Goal: Task Accomplishment & Management: Complete application form

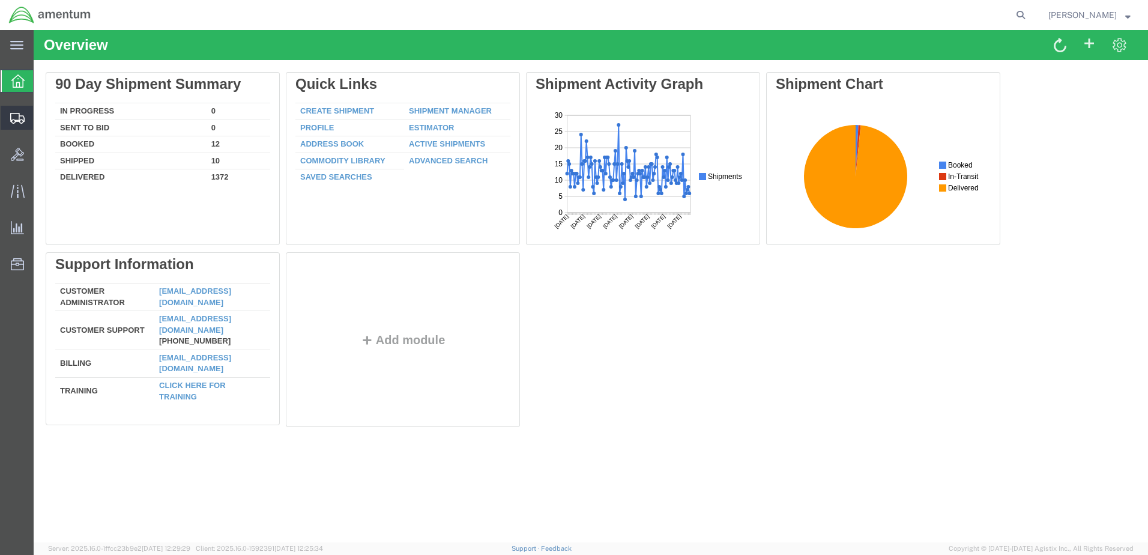
click at [0, 0] on span "Create Shipment" at bounding box center [0, 0] width 0 height 0
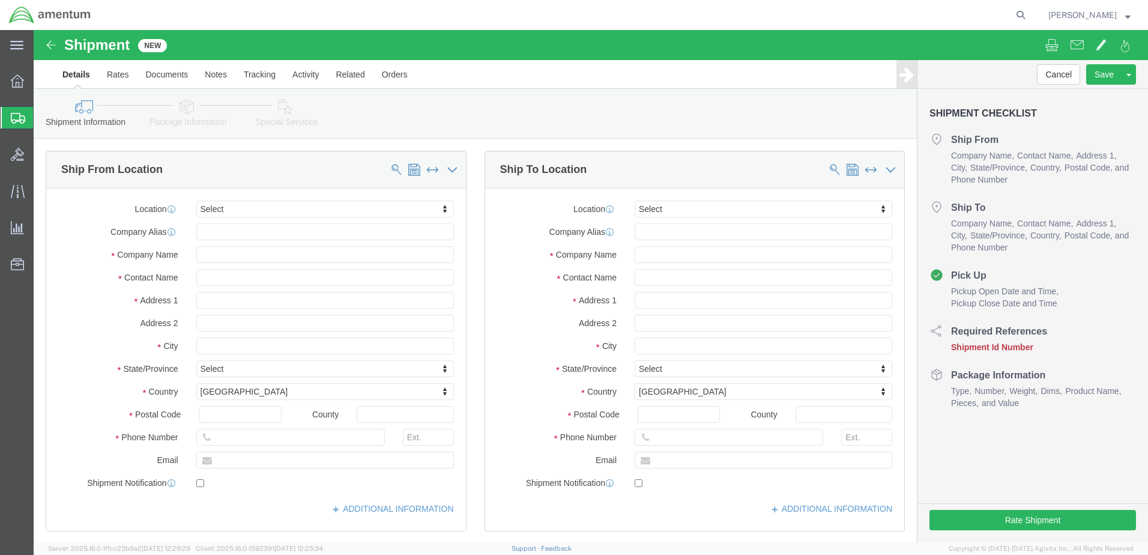
select select
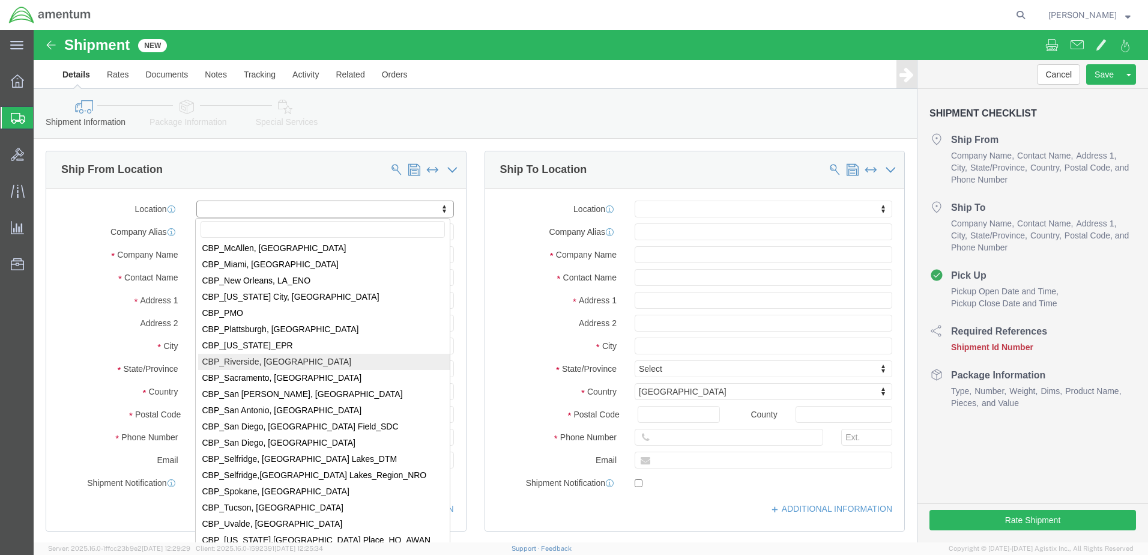
scroll to position [2582, 0]
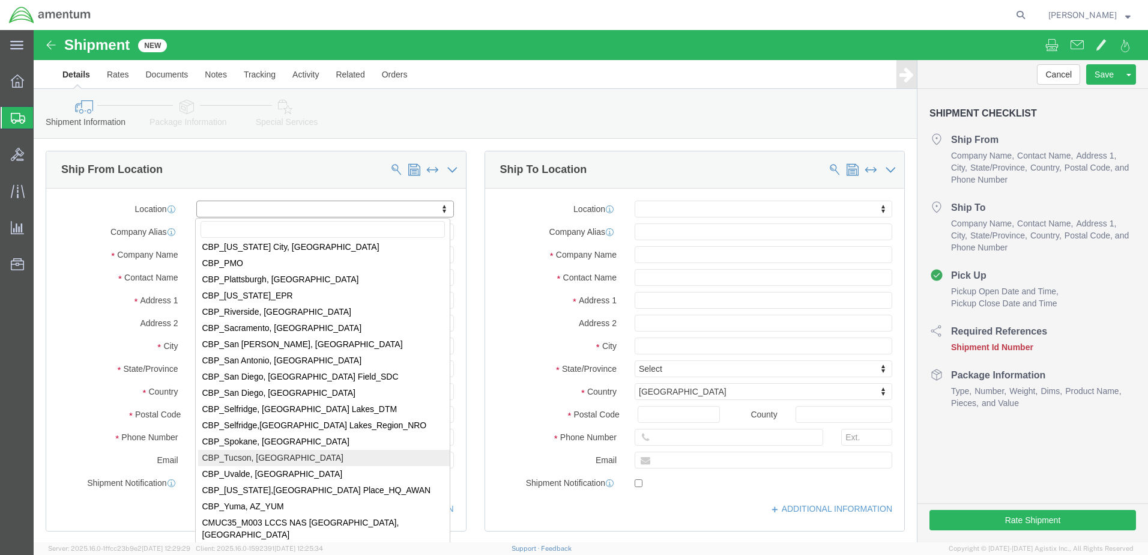
drag, startPoint x: 237, startPoint y: 428, endPoint x: 236, endPoint y: 420, distance: 7.8
select select "49949"
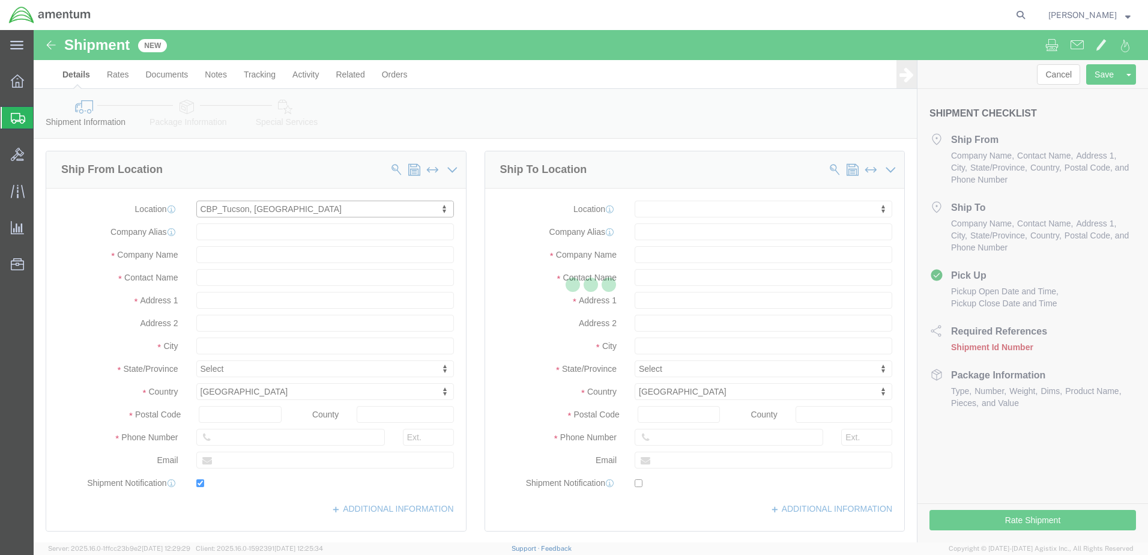
type input "[STREET_ADDRESS]"
type input "[PERSON_NAME] [GEOGRAPHIC_DATA]"
type input "85707"
type input "[PHONE_NUMBER]"
type input "[PERSON_NAME][EMAIL_ADDRESS][PERSON_NAME][DOMAIN_NAME]"
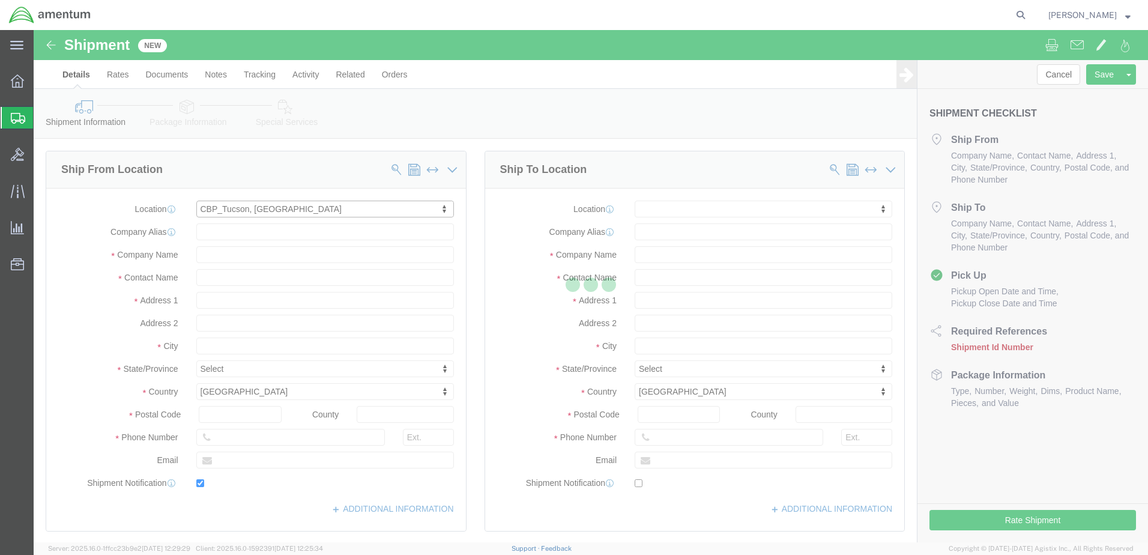
checkbox input "true"
type input "Amentum Services, Inc"
type input "[PERSON_NAME]"
type input "DM AFB"
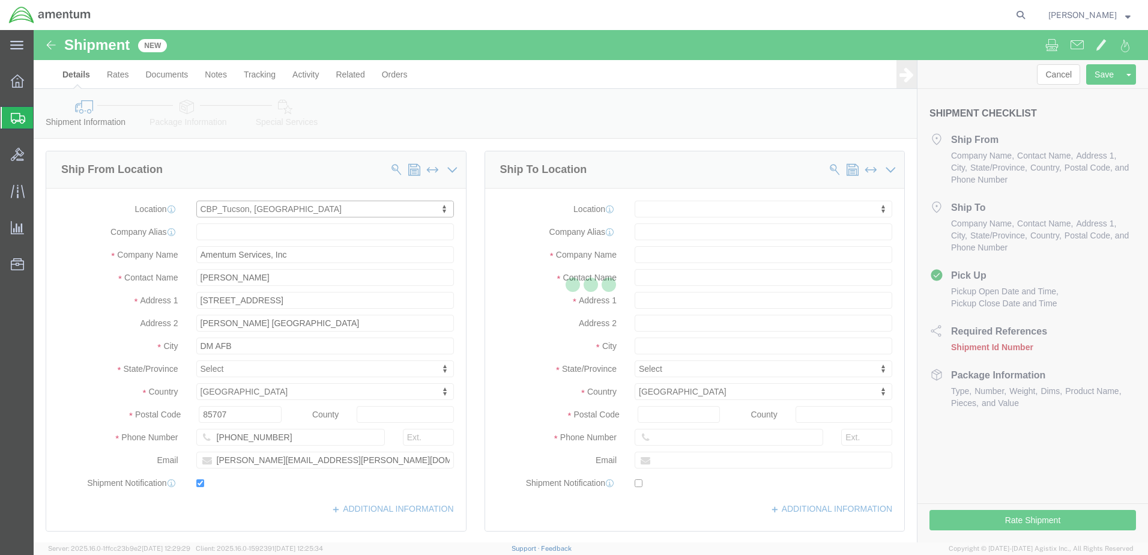
select select "AZ"
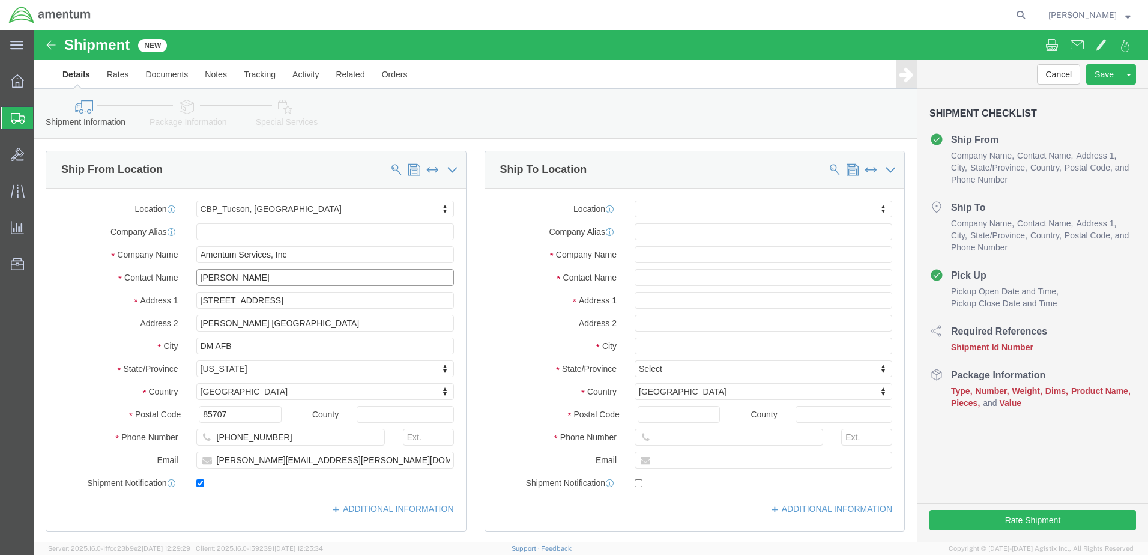
drag, startPoint x: 222, startPoint y: 248, endPoint x: 128, endPoint y: 262, distance: 94.1
click div "Contact Name [PERSON_NAME]"
type input "[PERSON_NAME]"
drag, startPoint x: 250, startPoint y: 429, endPoint x: 173, endPoint y: 434, distance: 77.6
click div "[PERSON_NAME][EMAIL_ADDRESS][PERSON_NAME][DOMAIN_NAME]"
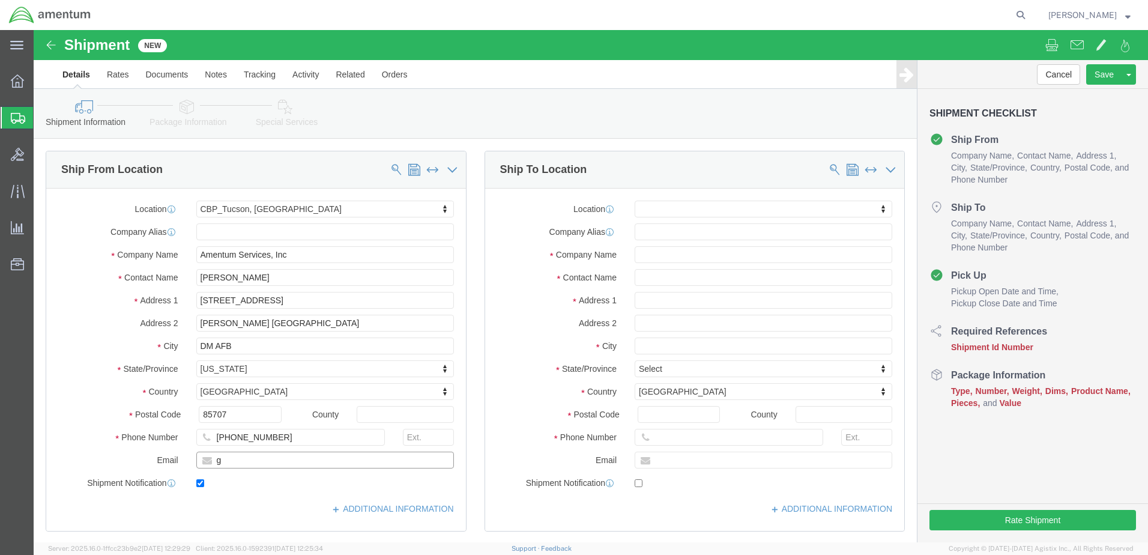
type input "[PERSON_NAME][EMAIL_ADDRESS][PERSON_NAME][DOMAIN_NAME]"
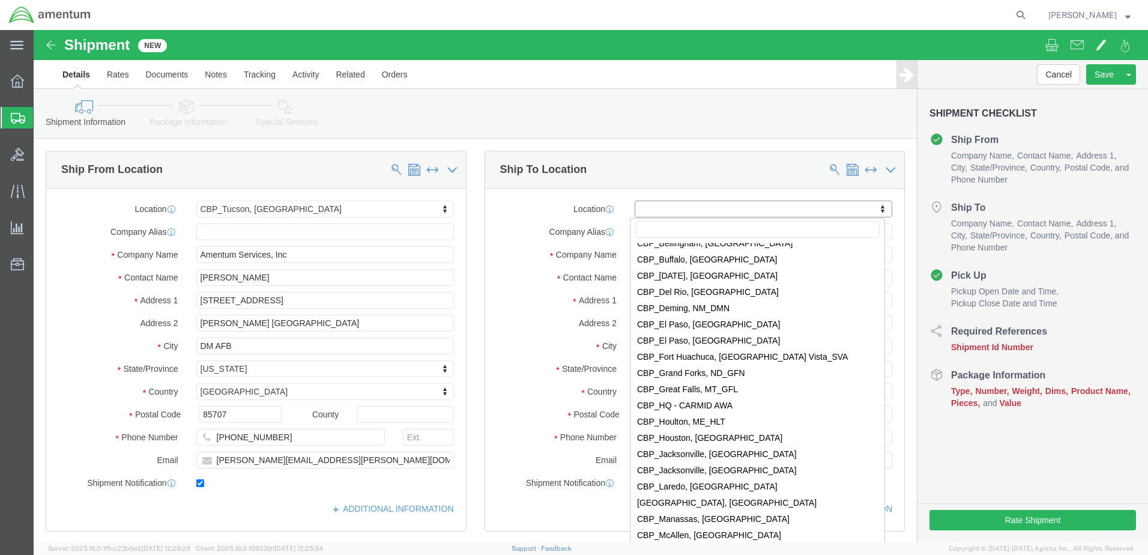
scroll to position [2281, 0]
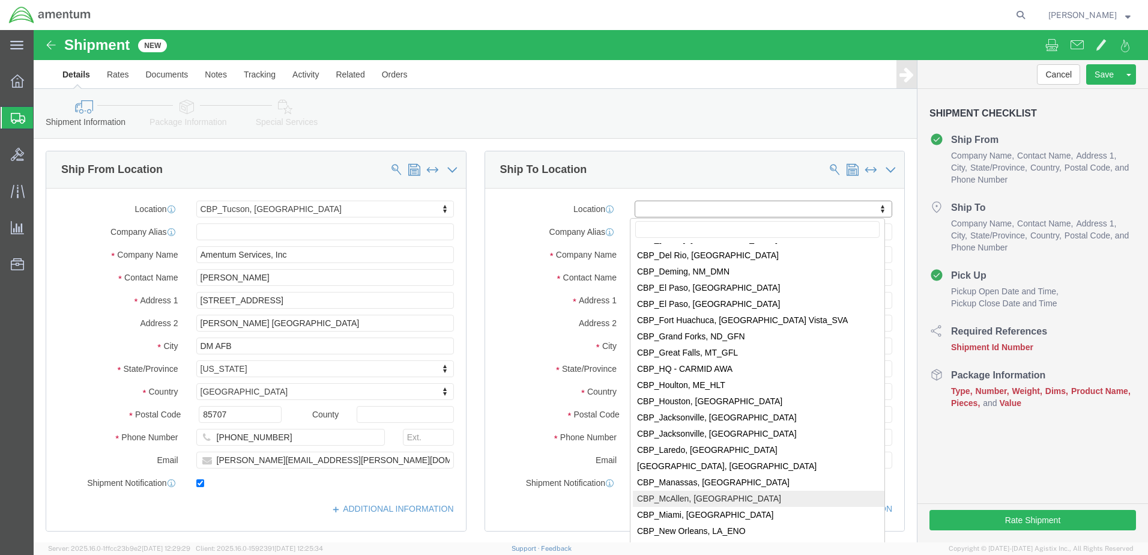
select select "49941"
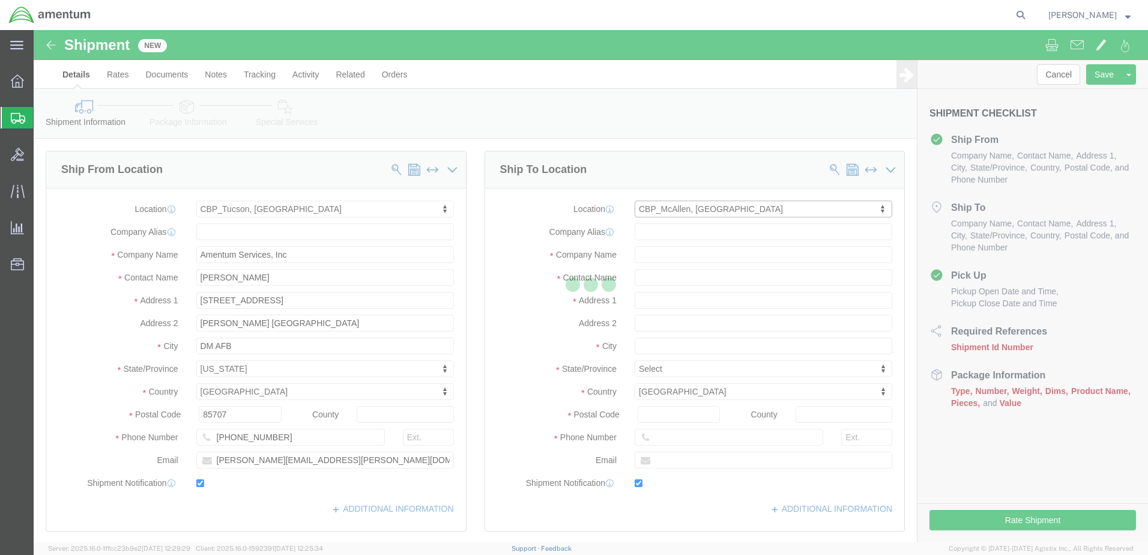
type input "[STREET_ADDRESS]"
type input "32C"
type input "78503"
type input "[PHONE_NUMBER]"
type input "[PERSON_NAME][EMAIL_ADDRESS][PERSON_NAME][DOMAIN_NAME]"
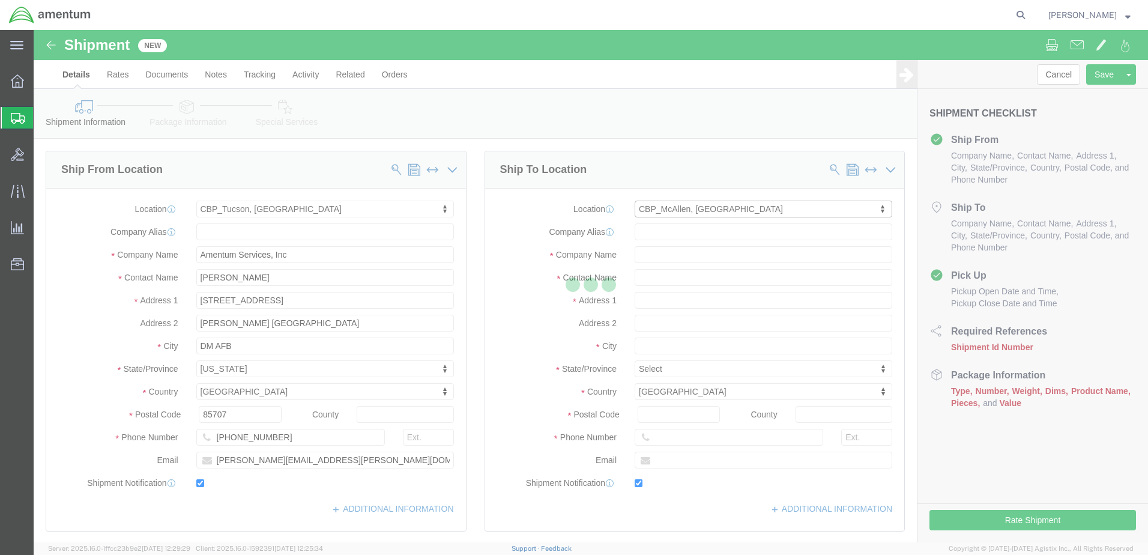
checkbox input "true"
type input "Amentum Services, Inc"
type input "[PERSON_NAME]"
type input "McAllen"
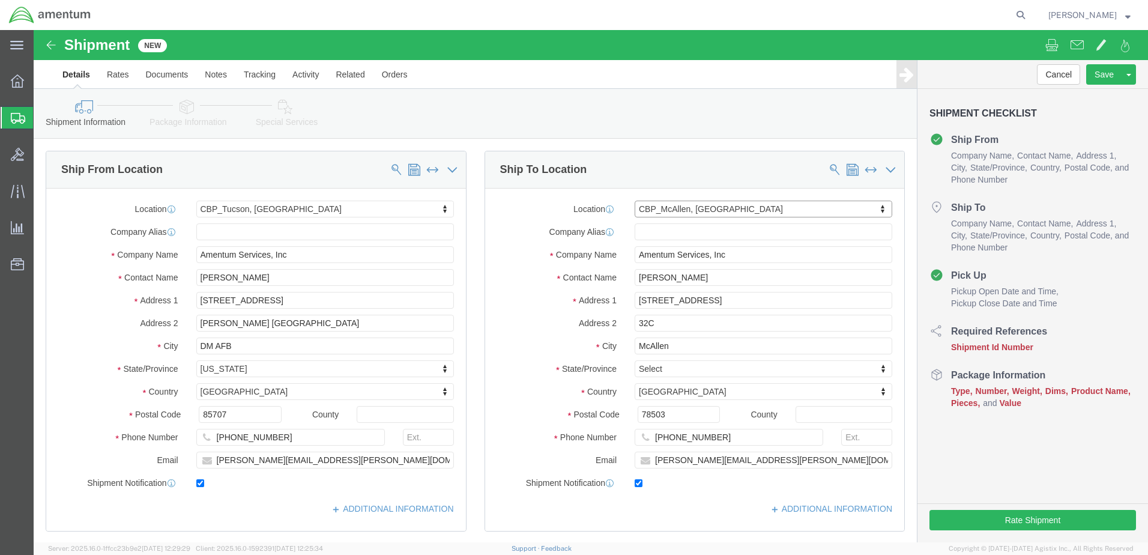
select select "[GEOGRAPHIC_DATA]"
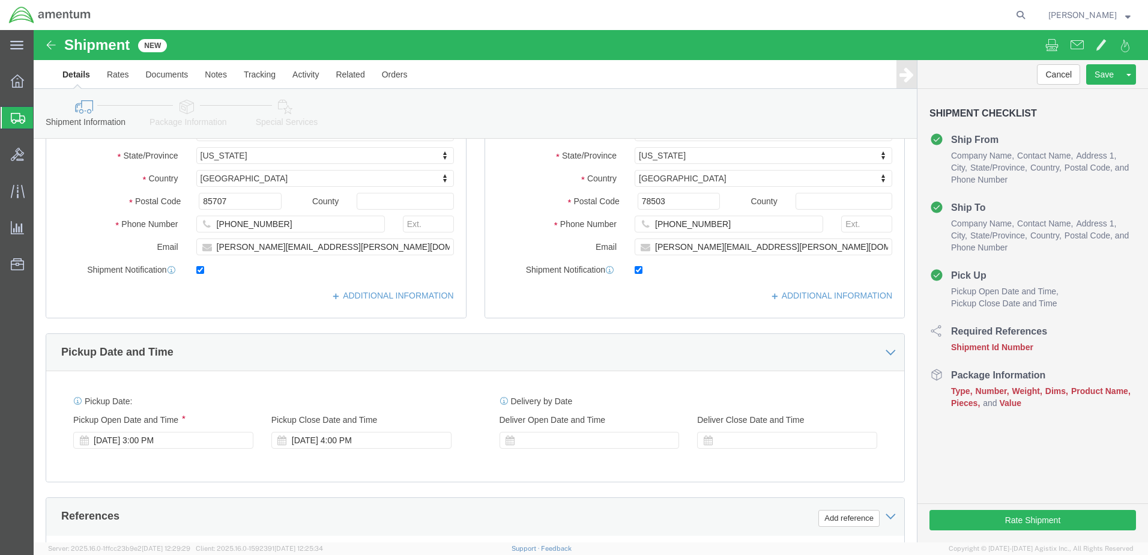
scroll to position [240, 0]
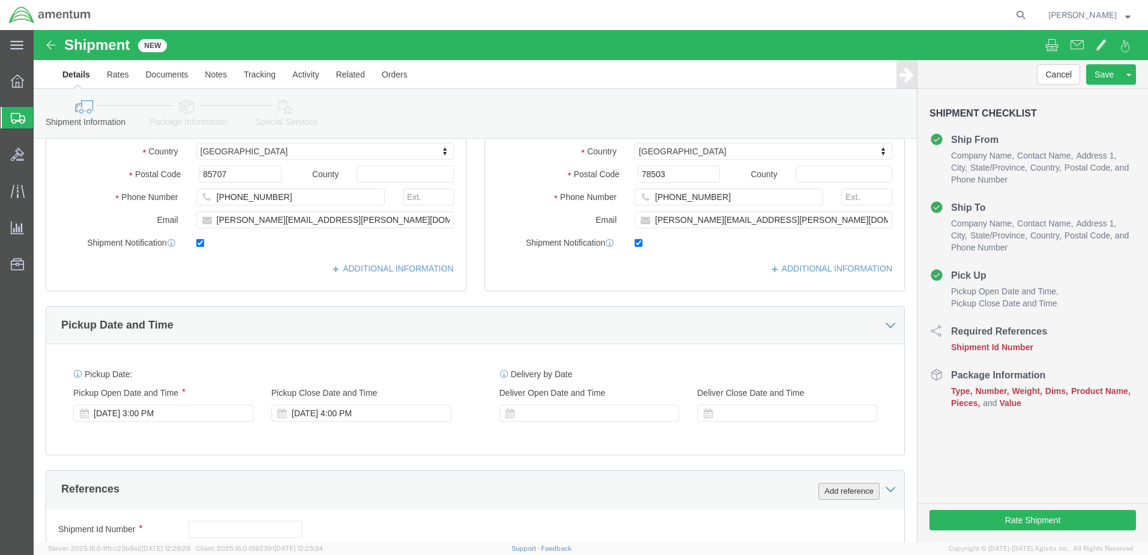
click button "Add reference"
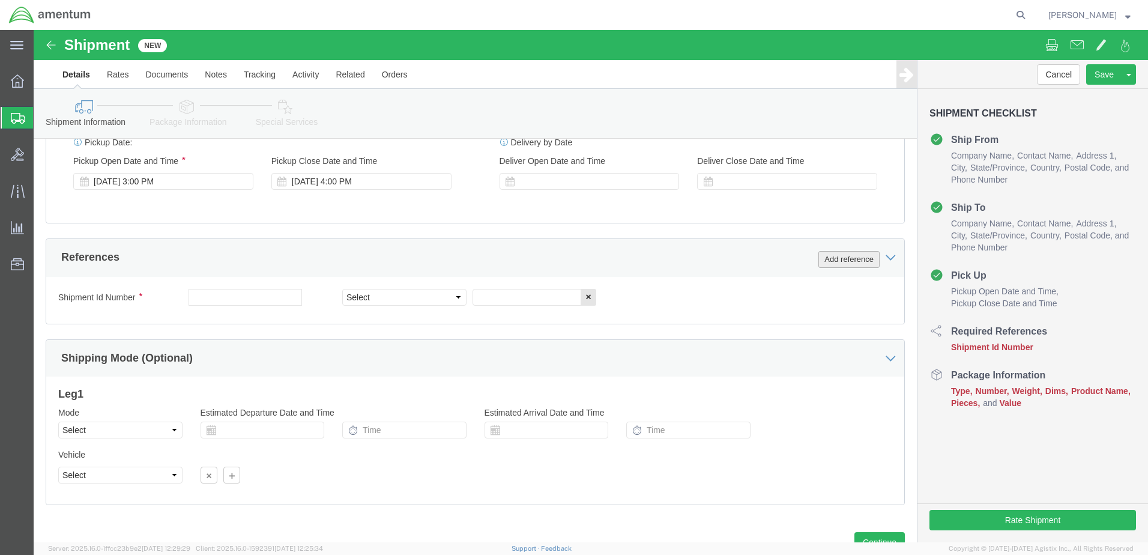
scroll to position [480, 0]
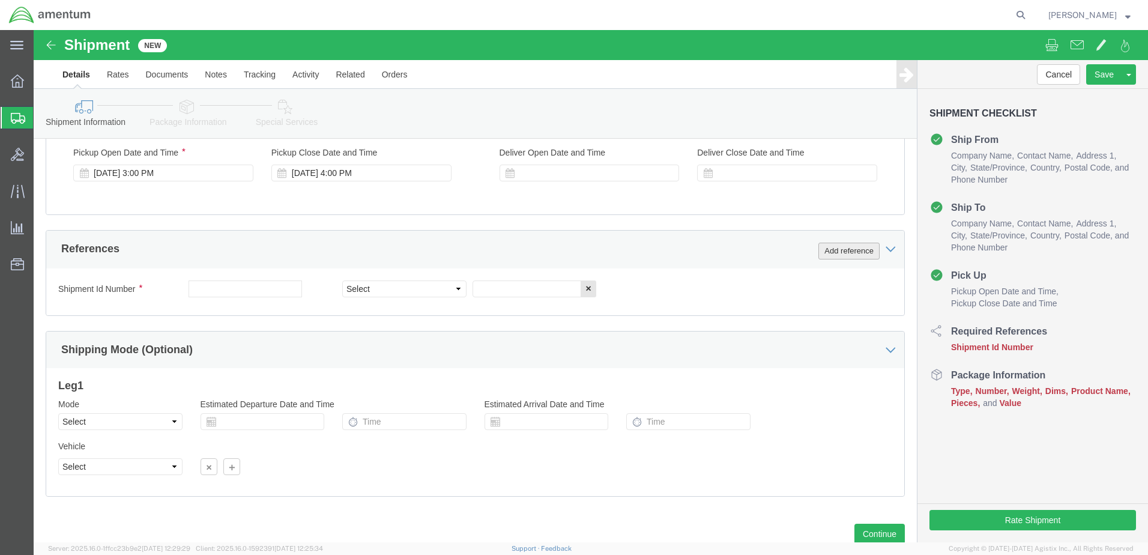
click button "Add reference"
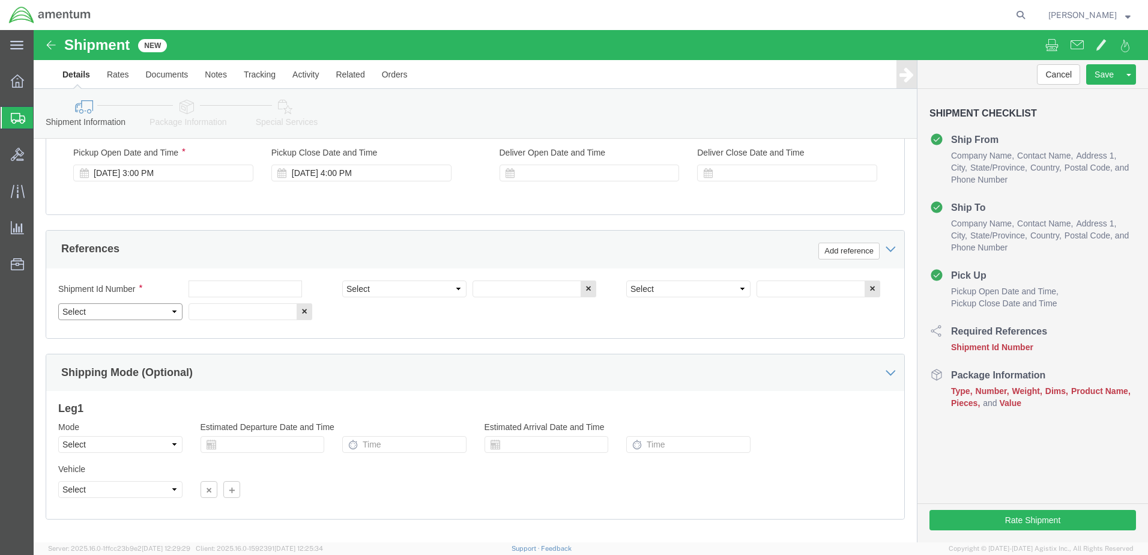
drag, startPoint x: 137, startPoint y: 279, endPoint x: 133, endPoint y: 285, distance: 6.8
click select "Select Account Type Activity ID Airline Appointment Number ASN Batch Request # …"
select select "PROJNUM"
click select "Select Account Type Activity ID Airline Appointment Number ASN Batch Request # …"
click input "text"
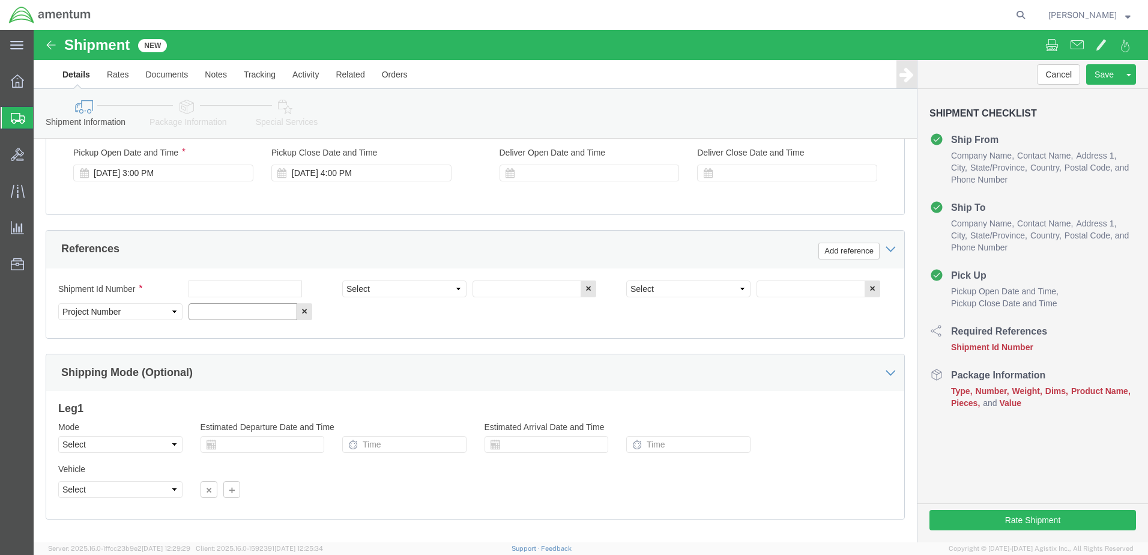
type input "6118.03.03.2219.000.WTU.0000"
click input "text"
type input "sd16-21p seal"
click select "Select Account Type Activity ID Airline Appointment Number ASN Batch Request # …"
select select "CUSTREF"
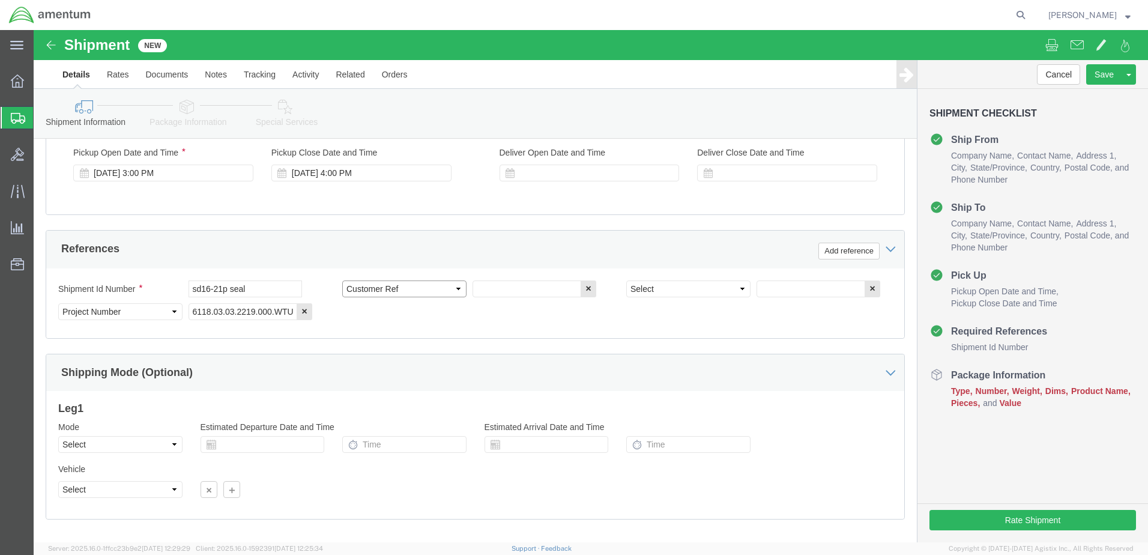
click select "Select Account Type Activity ID Airline Appointment Number ASN Batch Request # …"
drag, startPoint x: 226, startPoint y: 262, endPoint x: 136, endPoint y: 277, distance: 91.8
click div "Shipment Id Number sd16-21p seal Select Account Type Activity ID Airline Appoin…"
paste input "sd16-21p seal"
type input "sd16-21p seal"
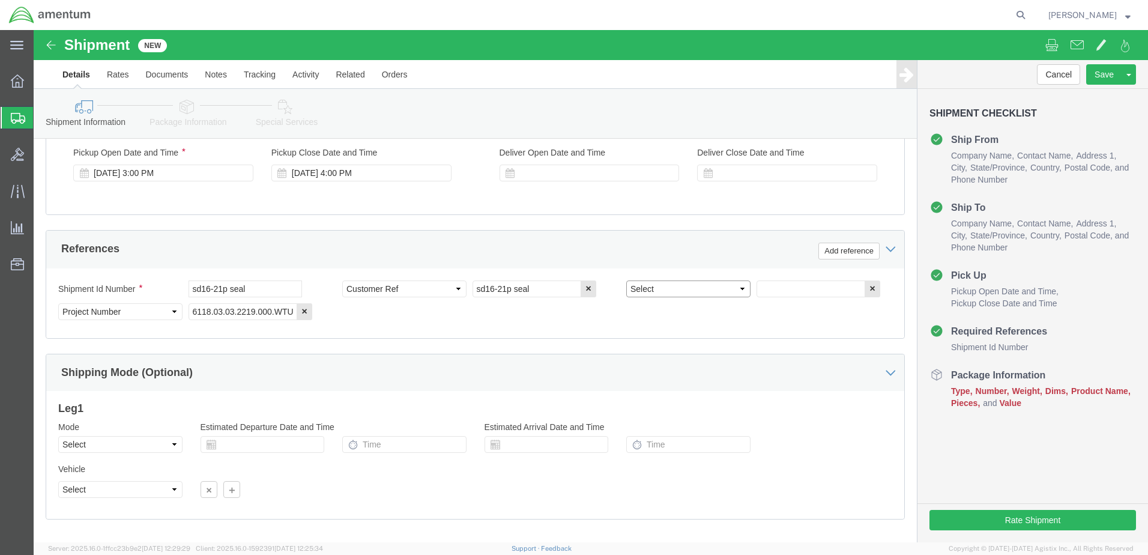
drag, startPoint x: 702, startPoint y: 256, endPoint x: 681, endPoint y: 273, distance: 26.9
click select "Select Account Type Activity ID Airline Appointment Number ASN Batch Request # …"
select select "DEPT"
click select "Select Account Type Activity ID Airline Appointment Number ASN Batch Request # …"
click input "text"
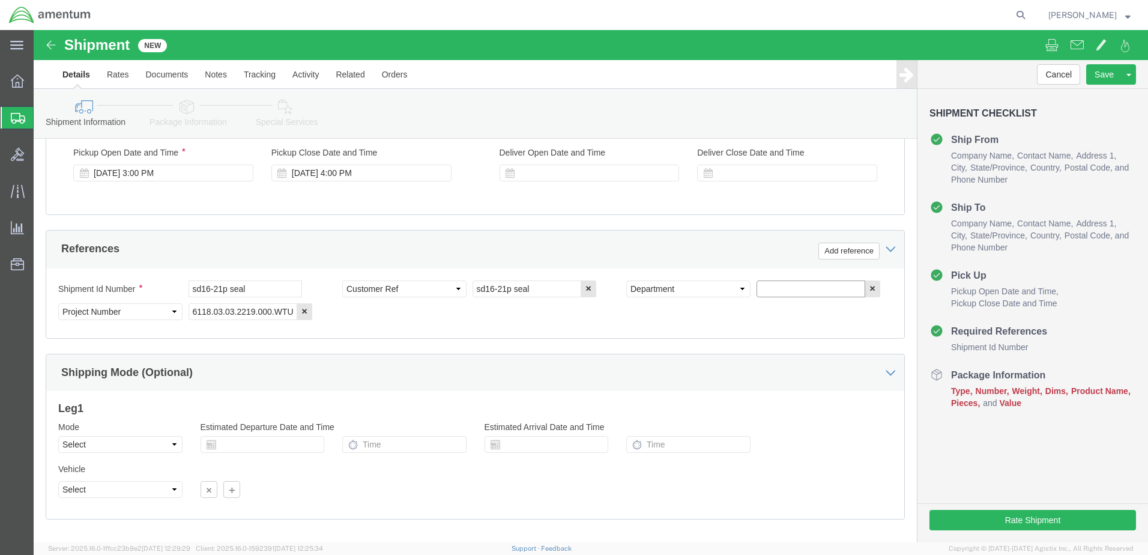
type input "CBP"
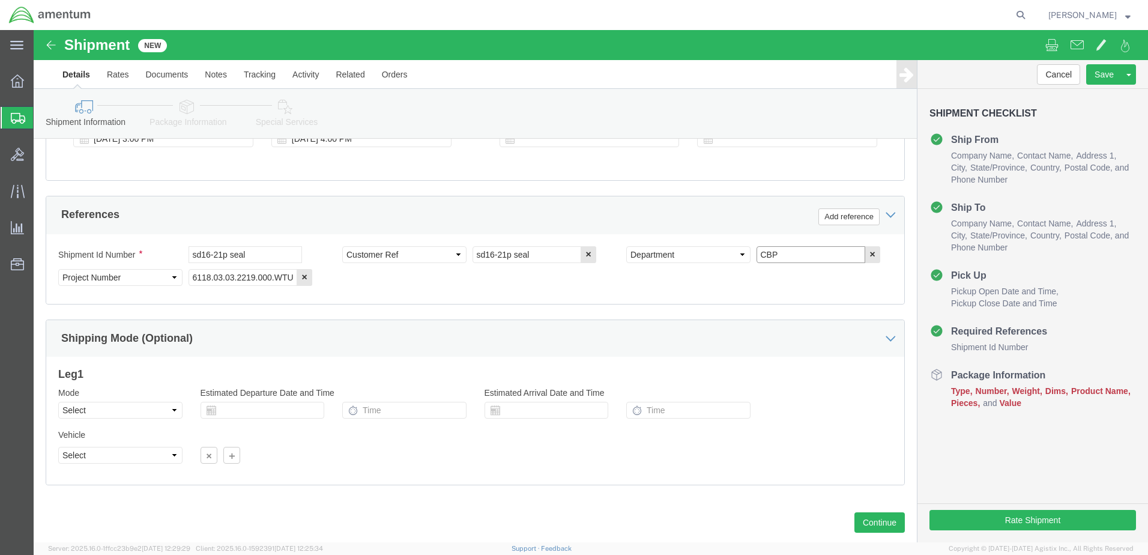
scroll to position [542, 0]
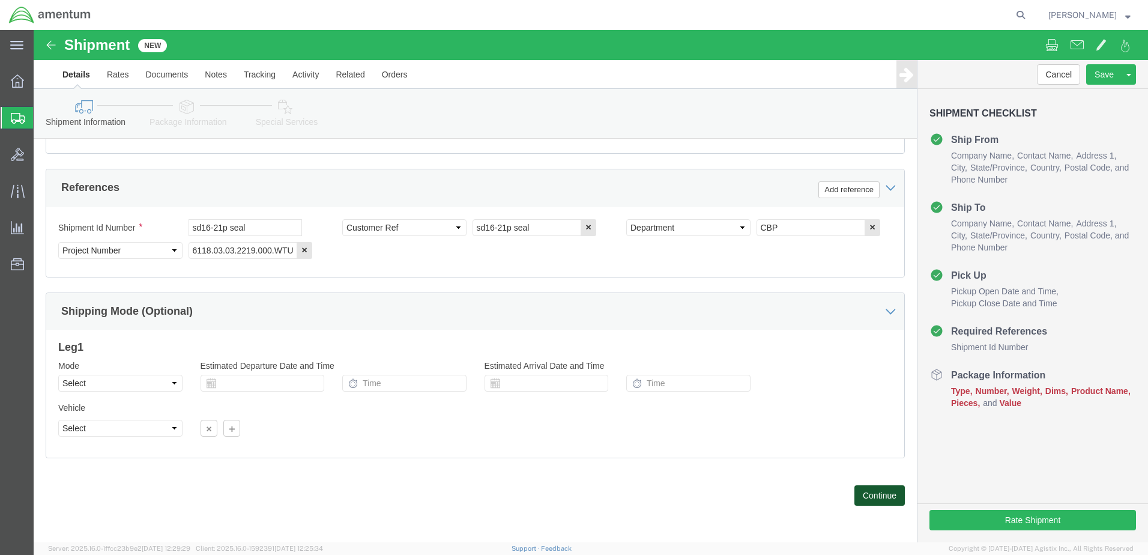
click button "Continue"
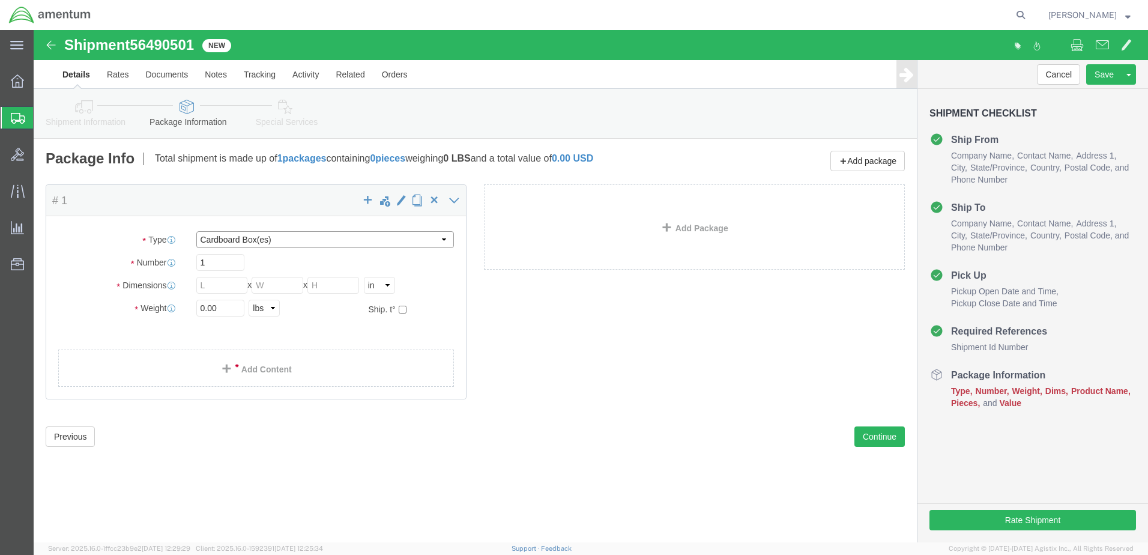
click select "Select BCK Boxes Bale(s) Basket(s) Bolt(s) Bottle(s) Buckets Bulk Bundle(s) Can…"
select select "ENV"
click select "Select BCK Boxes Bale(s) Basket(s) Bolt(s) Bottle(s) Buckets Bulk Bundle(s) Can…"
type input "9.50"
type input "12.50"
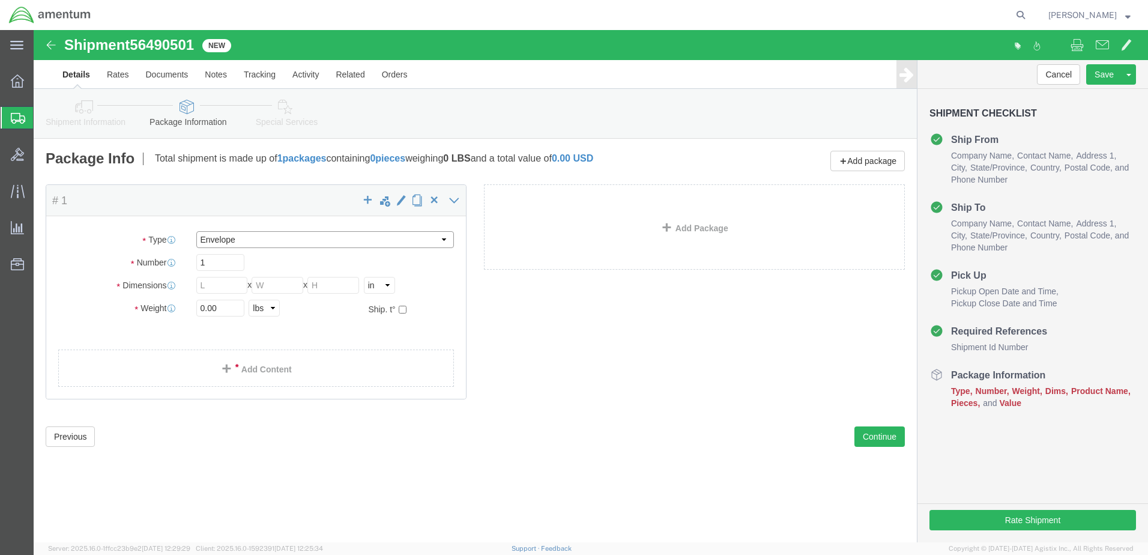
type input "0.25"
type input "1"
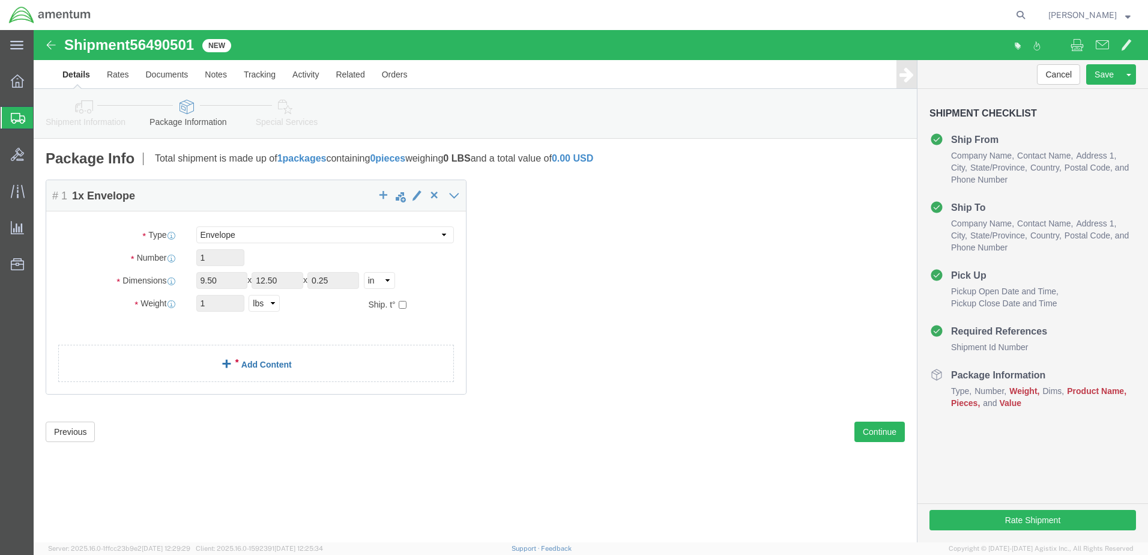
click link "Add Content"
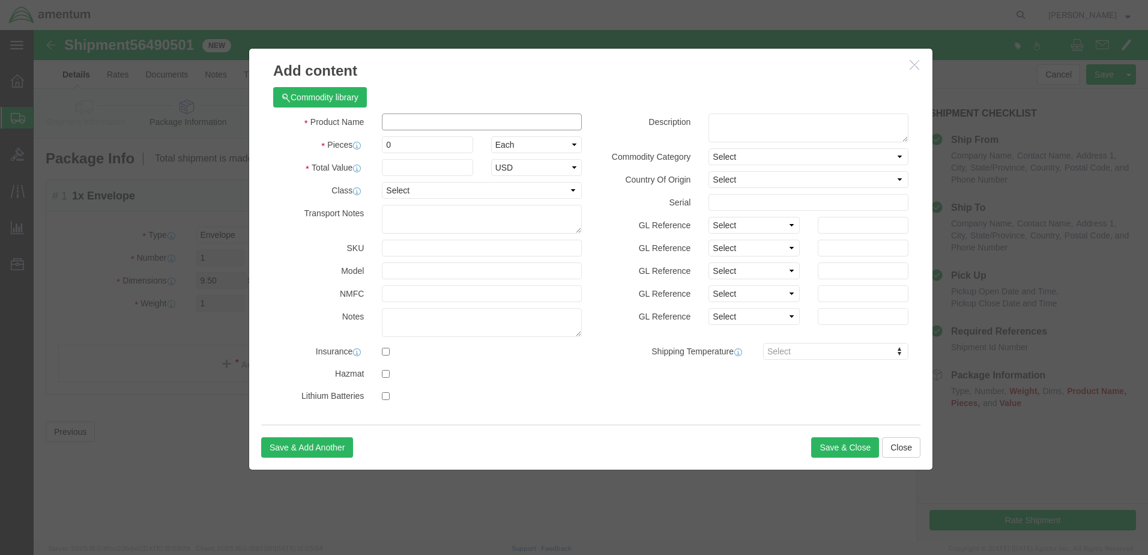
click input "text"
type input "ACFT PART"
select select "US"
drag, startPoint x: 370, startPoint y: 113, endPoint x: 337, endPoint y: 116, distance: 32.5
drag, startPoint x: 357, startPoint y: 115, endPoint x: 344, endPoint y: 120, distance: 13.5
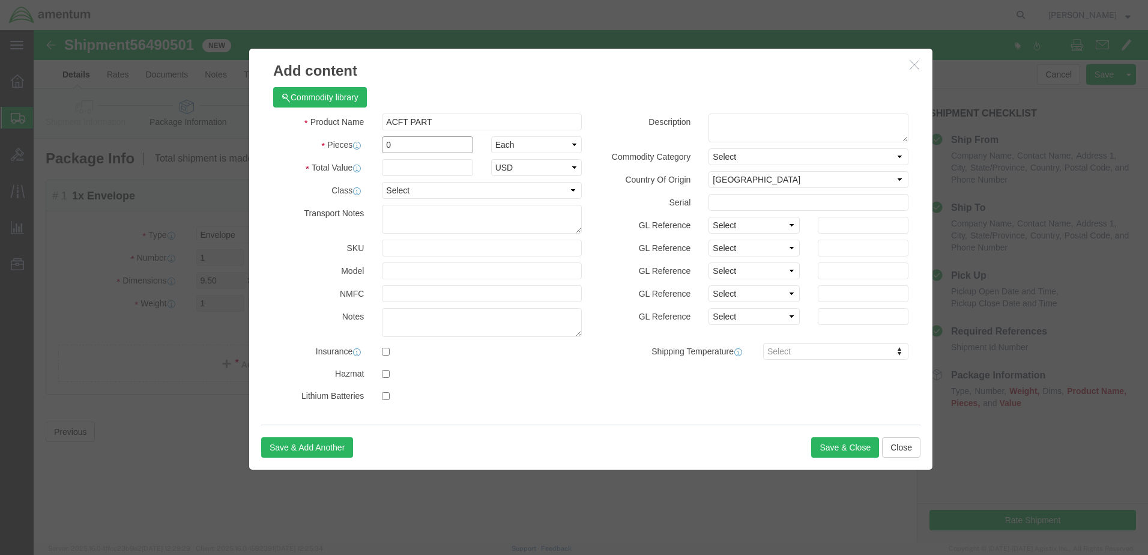
click div "0"
type input "2"
click input "text"
type input "1.25"
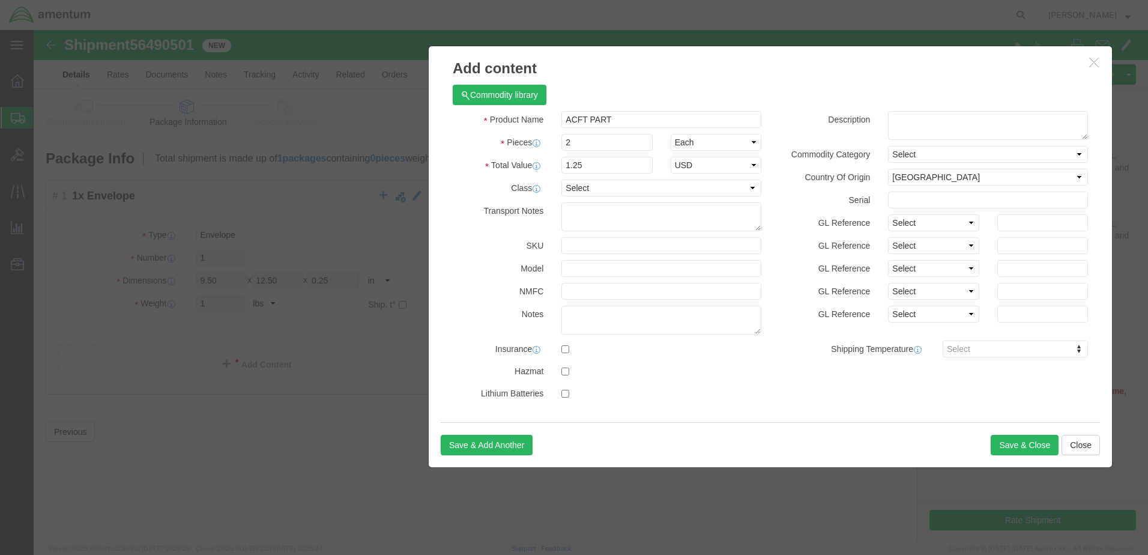
drag, startPoint x: 450, startPoint y: 40, endPoint x: 617, endPoint y: 37, distance: 166.3
click h3 "Add content"
click select "Select 50 55 60 65 70 85 92.5 100 125 175 250 300 400"
select select "50"
click select "Select 50 55 60 65 70 85 92.5 100 125 175 250 300 400"
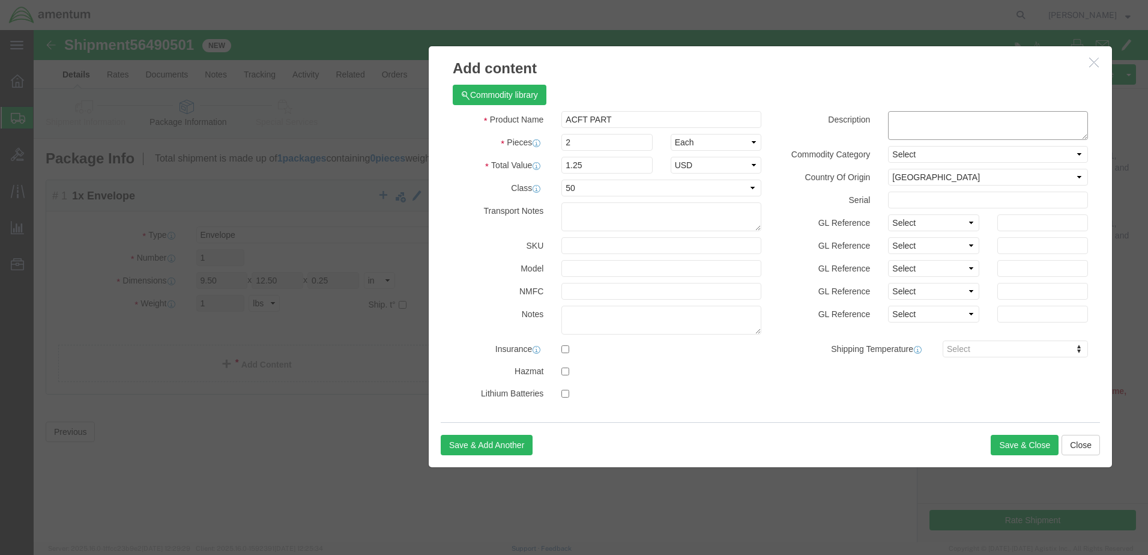
paste textarea "AOG MCA LATERAL SUPPORT ( SEAL (SHLF) I Part SD16-21P )"
type textarea "AOG MCA LATERAL SUPPORT ( SEAL (SHLF) I Part SD16-21P )"
click button "Save & Close"
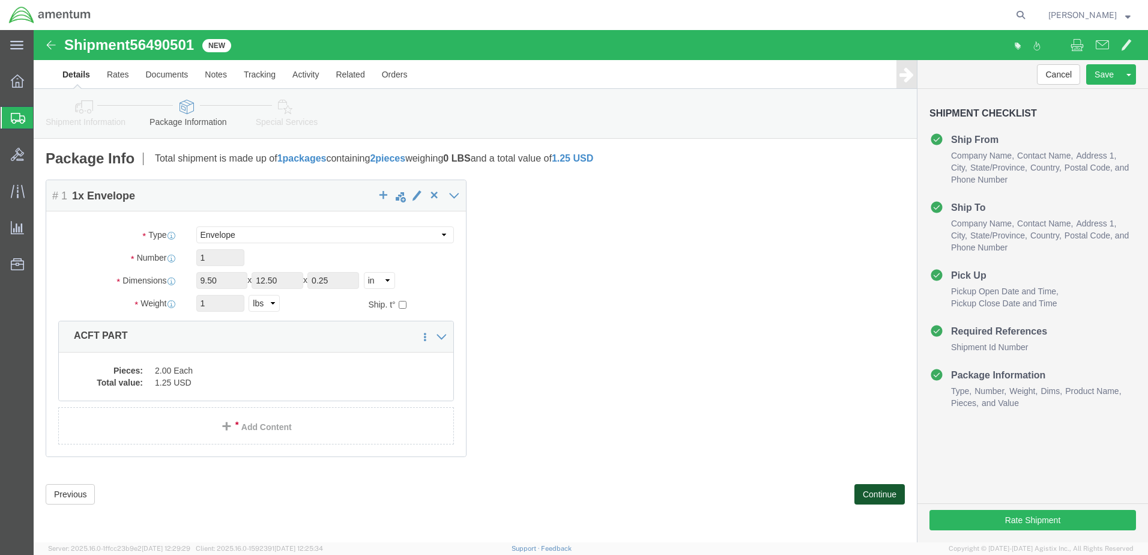
click button "Continue"
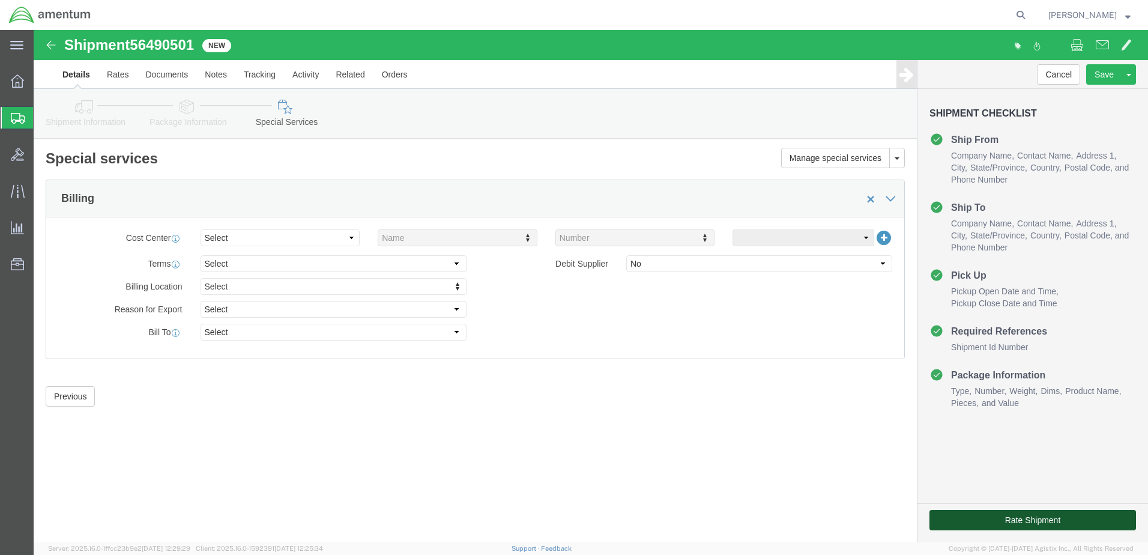
click button "Rate Shipment"
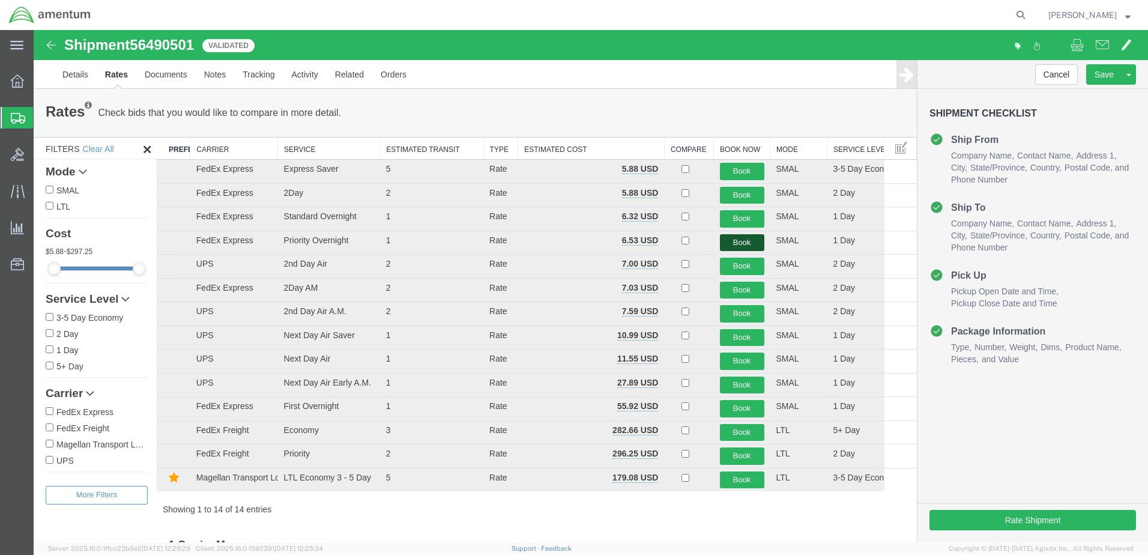
click at [732, 242] on button "Book" at bounding box center [742, 242] width 44 height 17
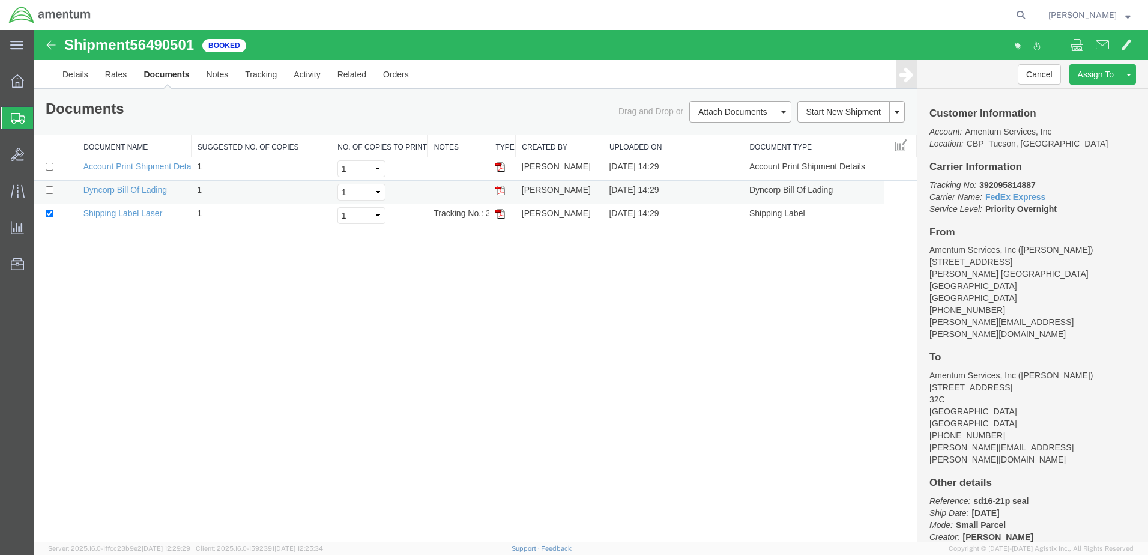
click at [499, 189] on img at bounding box center [500, 191] width 10 height 10
drag, startPoint x: 498, startPoint y: 214, endPoint x: 728, endPoint y: 292, distance: 243.4
click at [498, 214] on img at bounding box center [500, 214] width 10 height 10
click at [1097, 12] on span "[PERSON_NAME]" at bounding box center [1082, 14] width 68 height 13
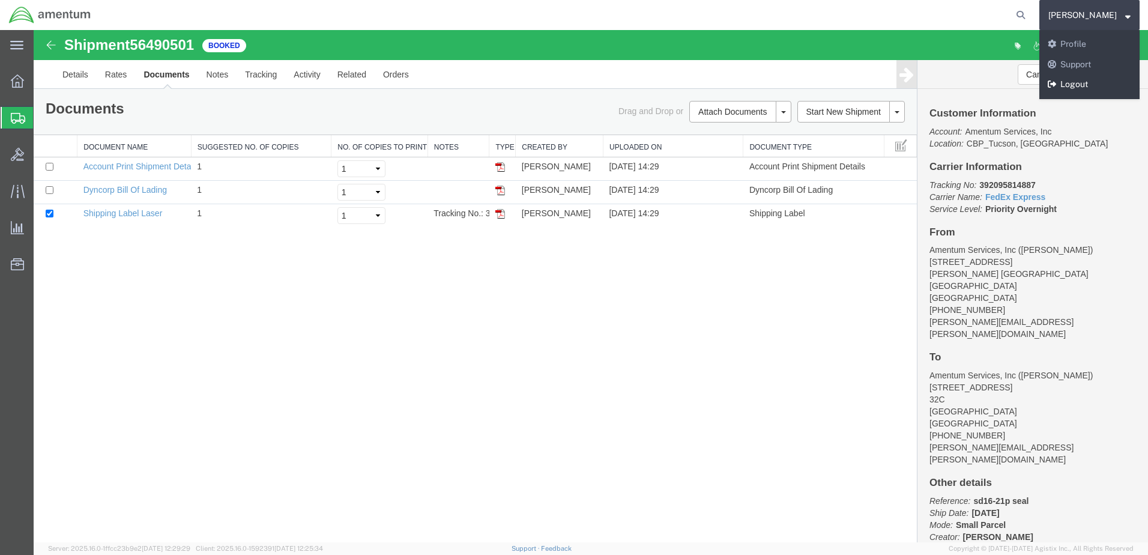
click at [1096, 82] on link "Logout" at bounding box center [1089, 84] width 100 height 20
